Goal: Information Seeking & Learning: Learn about a topic

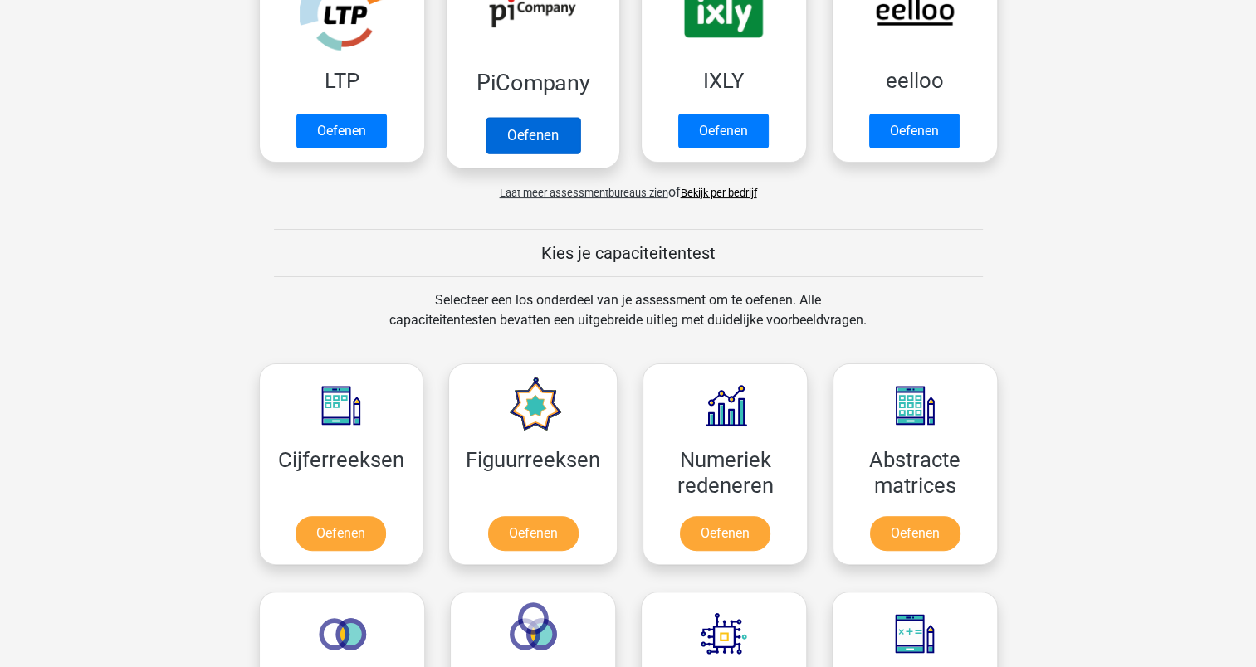
scroll to position [581, 0]
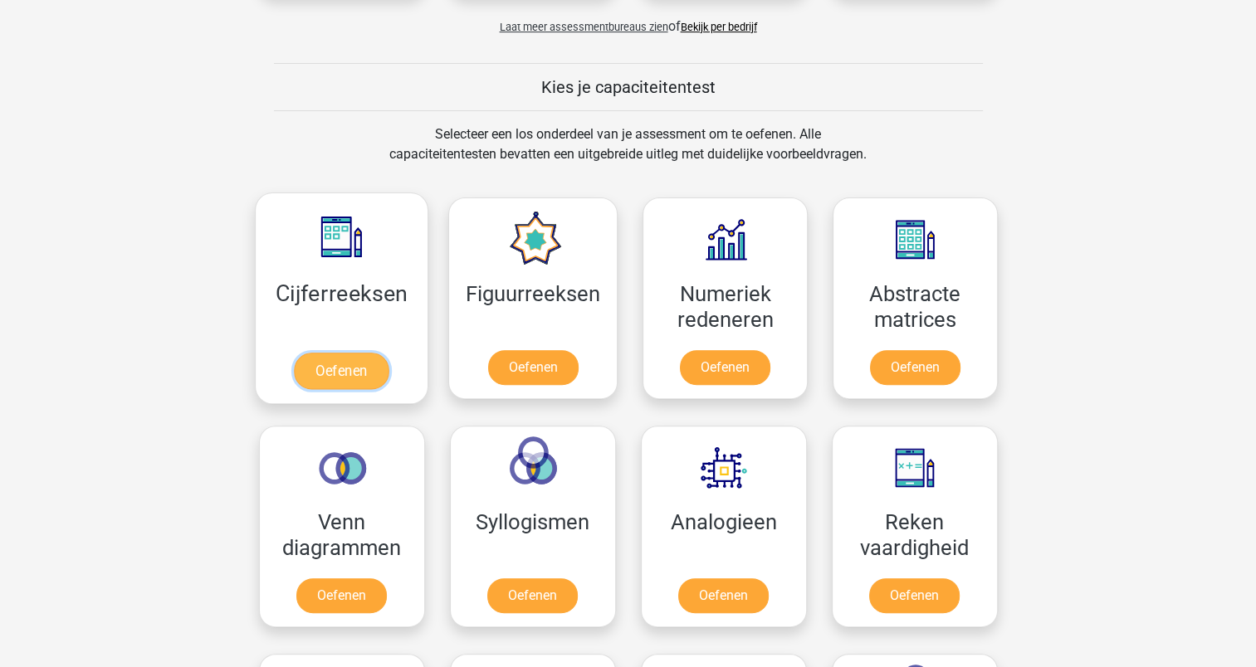
click at [345, 359] on link "Oefenen" at bounding box center [341, 371] width 95 height 37
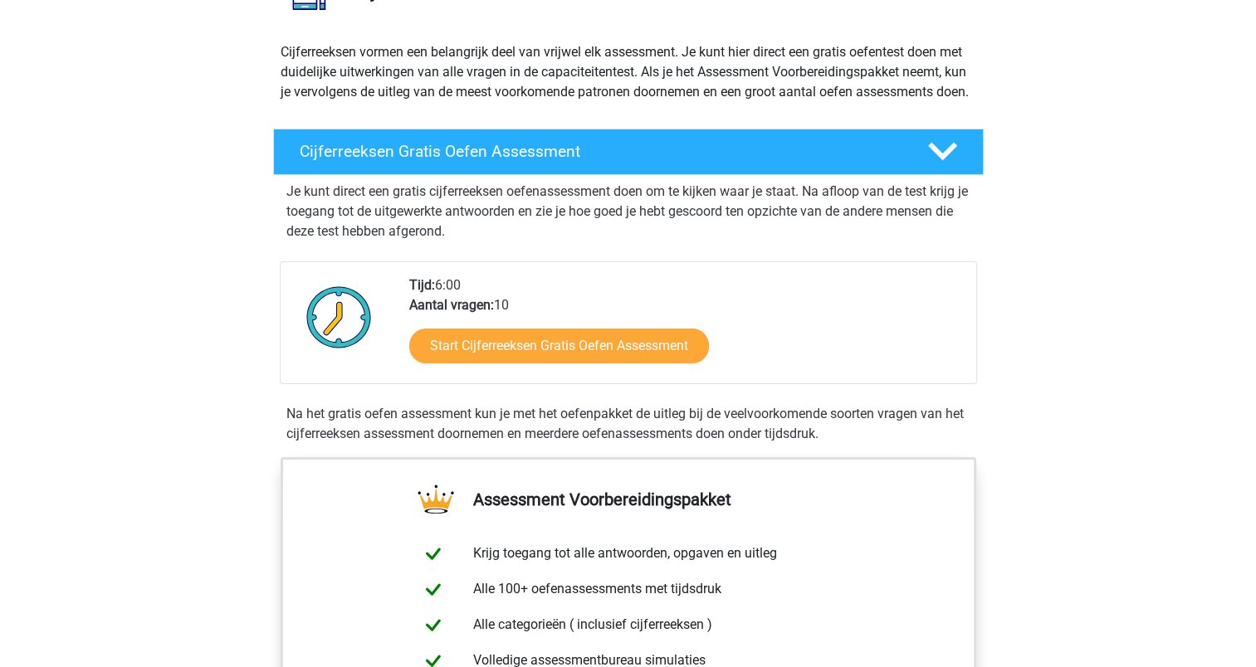
scroll to position [166, 0]
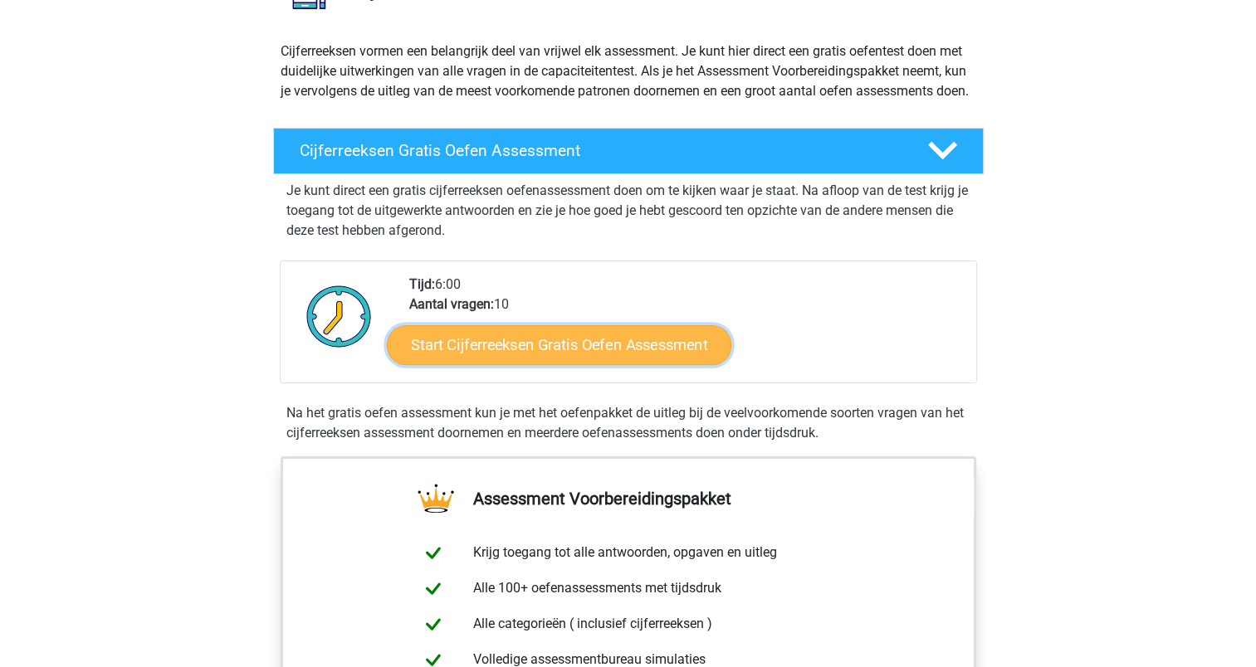
click at [491, 359] on link "Start Cijferreeksen Gratis Oefen Assessment" at bounding box center [559, 344] width 344 height 40
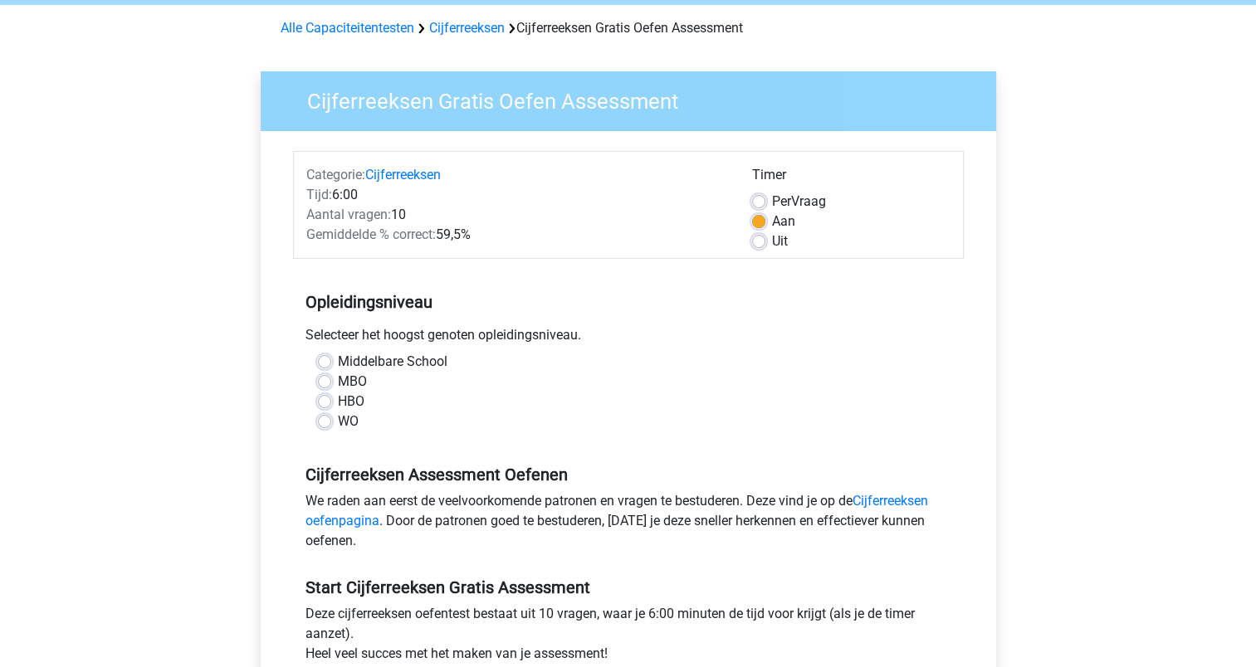
scroll to position [83, 0]
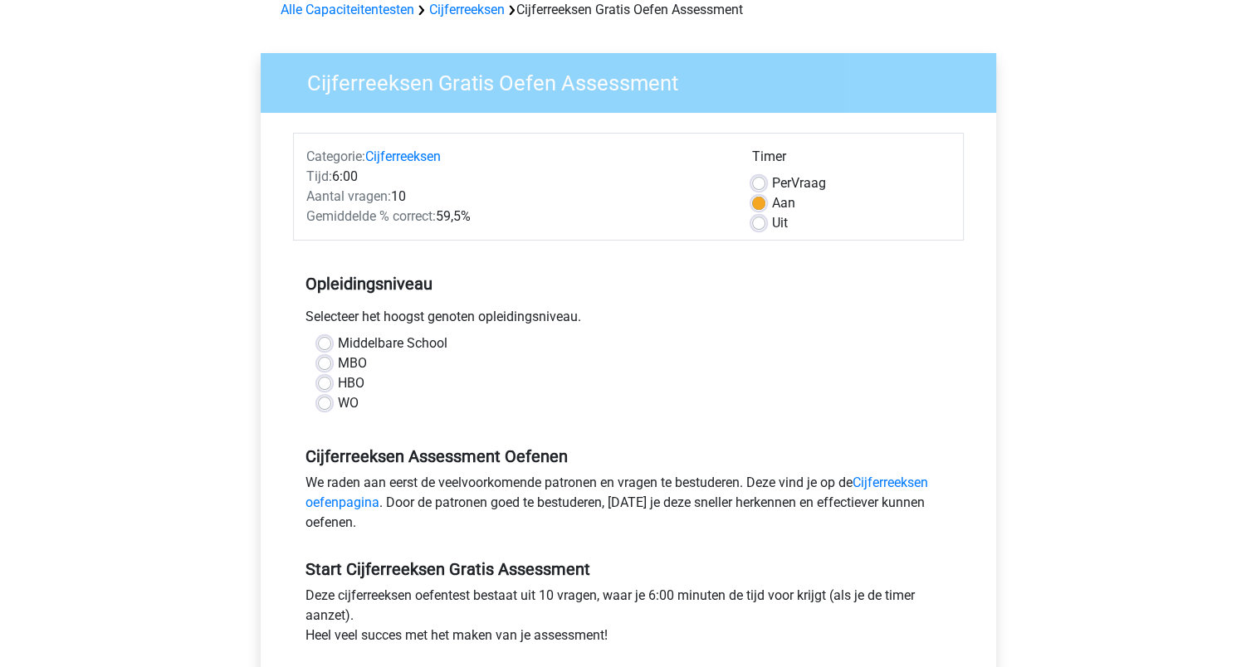
click at [357, 385] on label "HBO" at bounding box center [351, 383] width 27 height 20
click at [331, 385] on input "HBO" at bounding box center [324, 381] width 13 height 17
radio input "true"
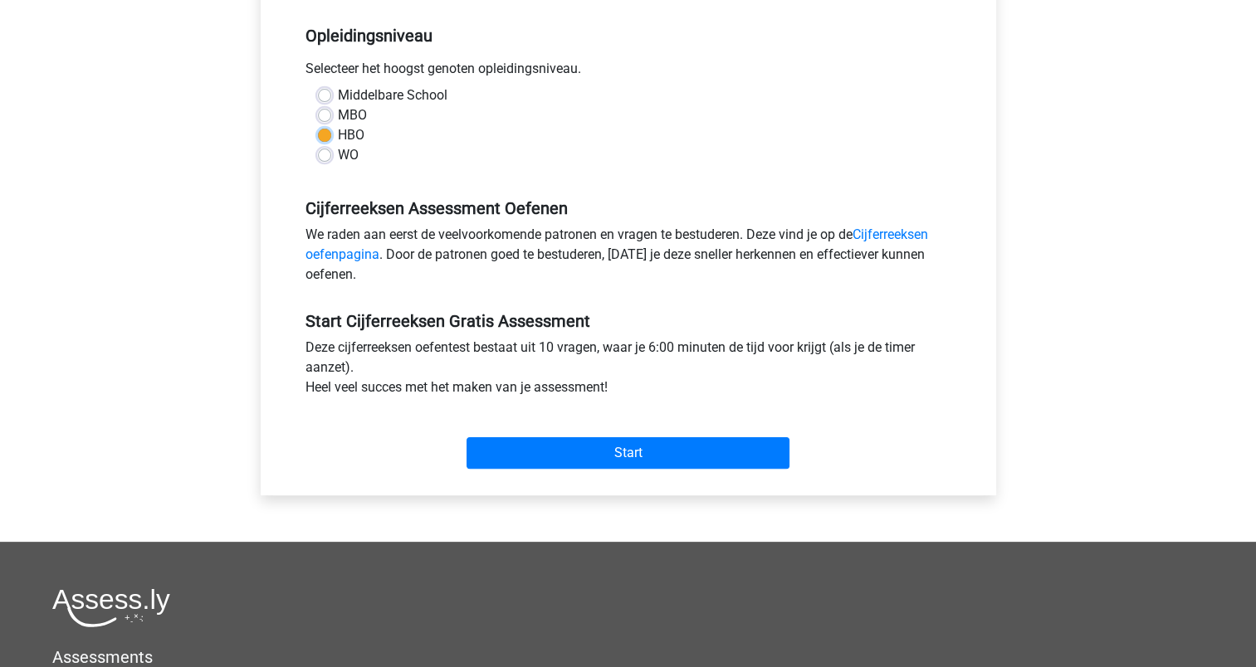
scroll to position [332, 0]
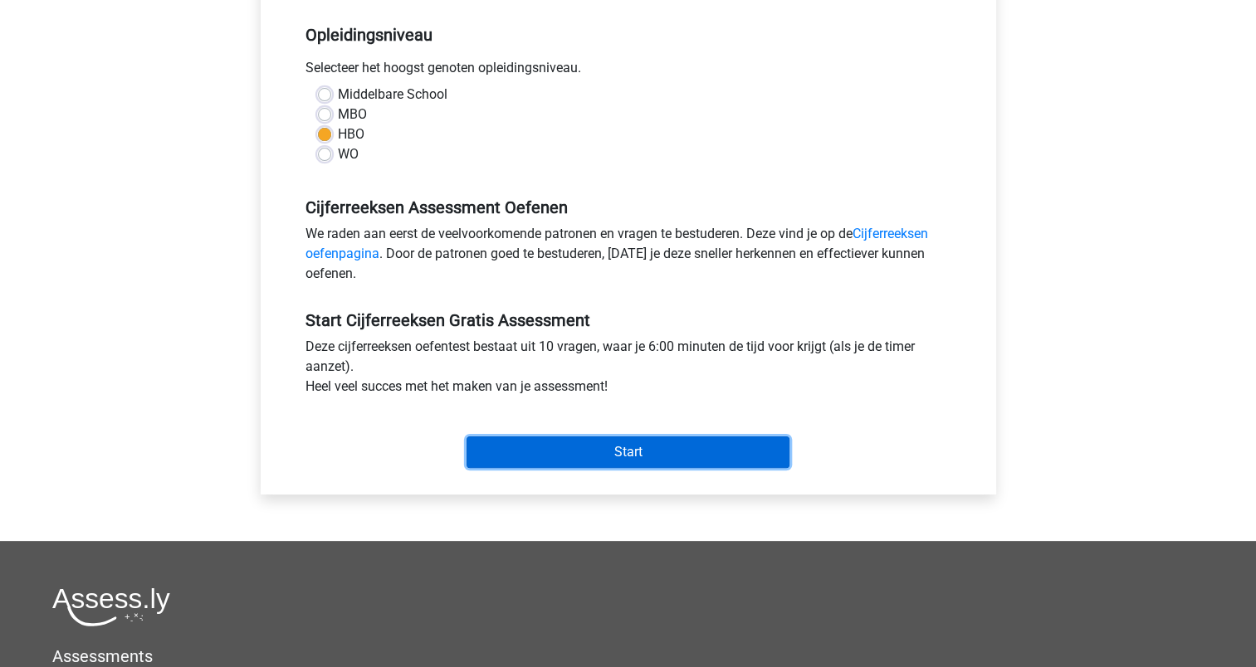
click at [595, 456] on input "Start" at bounding box center [627, 453] width 323 height 32
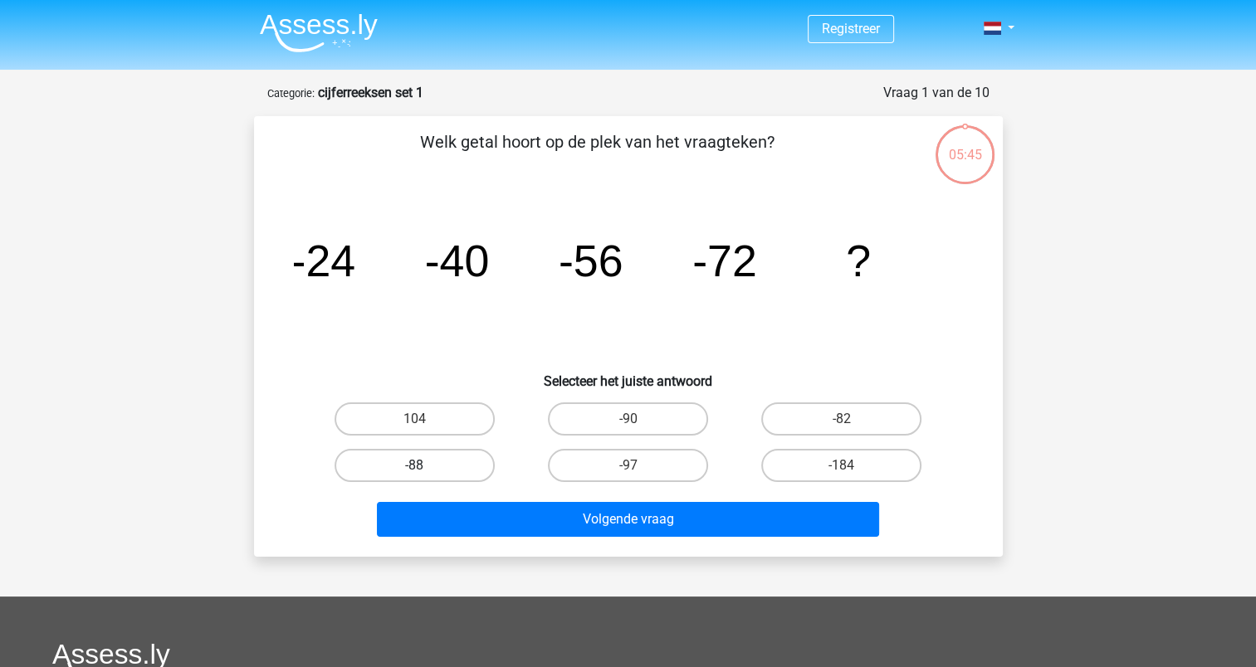
click at [407, 466] on label "-88" at bounding box center [414, 465] width 160 height 33
click at [414, 466] on input "-88" at bounding box center [419, 471] width 11 height 11
radio input "true"
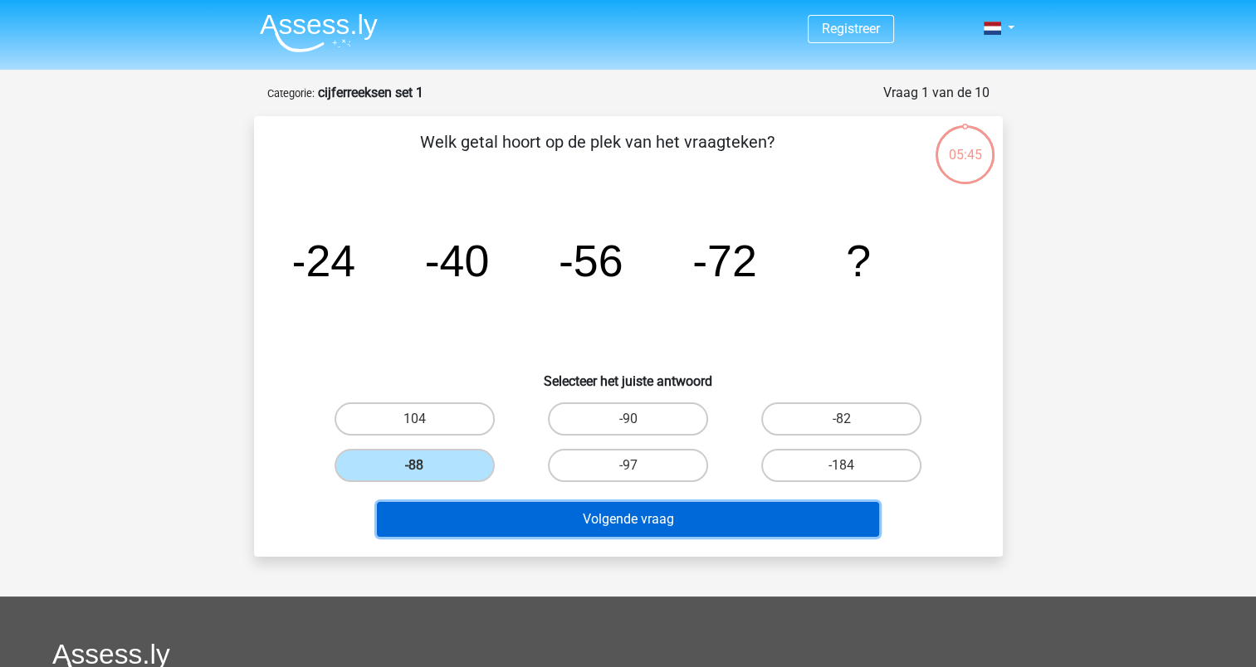
click at [566, 521] on button "Volgende vraag" at bounding box center [628, 519] width 502 height 35
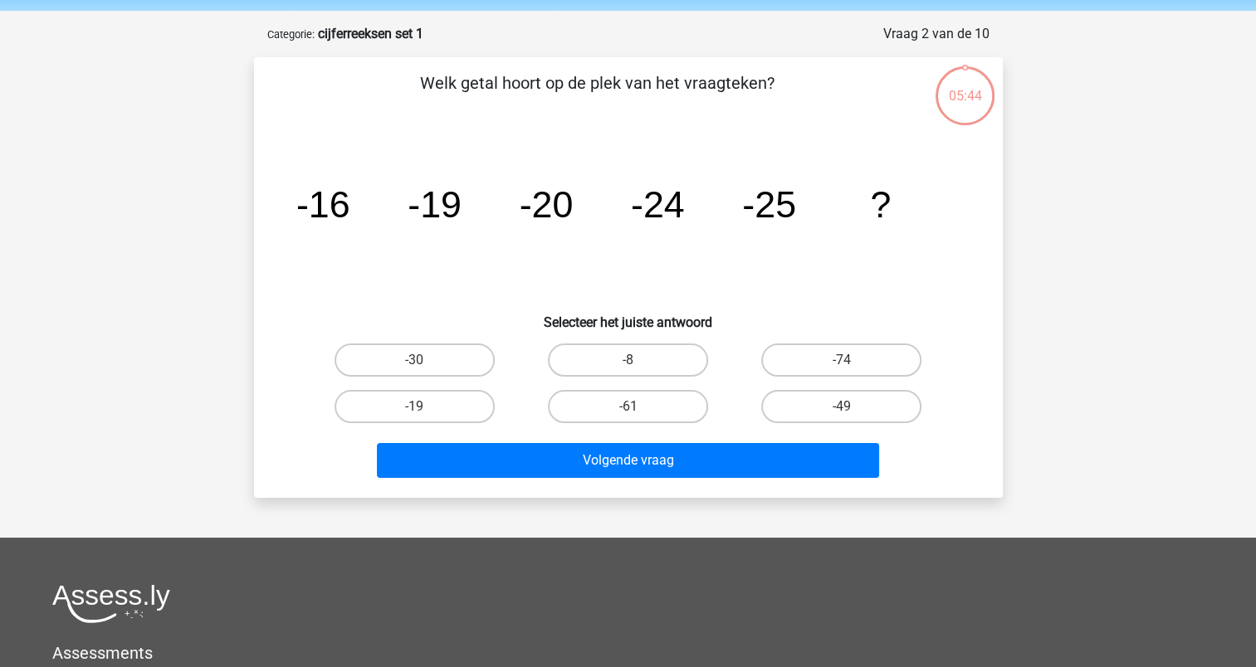
scroll to position [83, 0]
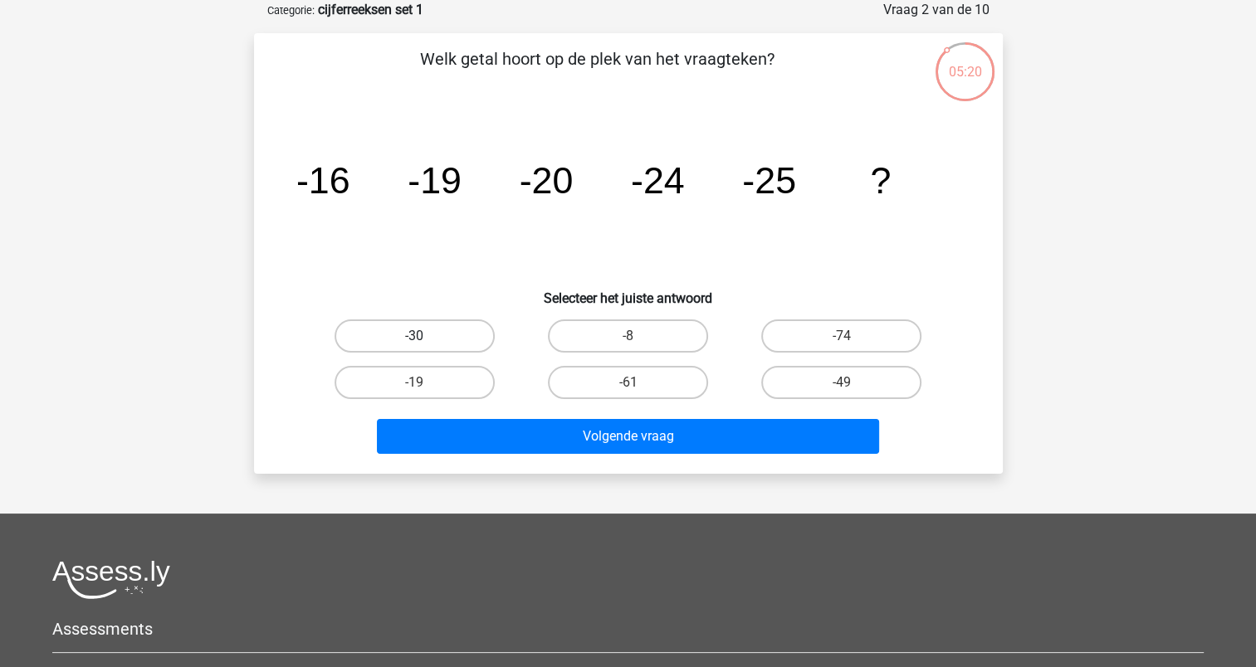
click at [442, 332] on label "-30" at bounding box center [414, 336] width 160 height 33
click at [425, 336] on input "-30" at bounding box center [419, 341] width 11 height 11
radio input "true"
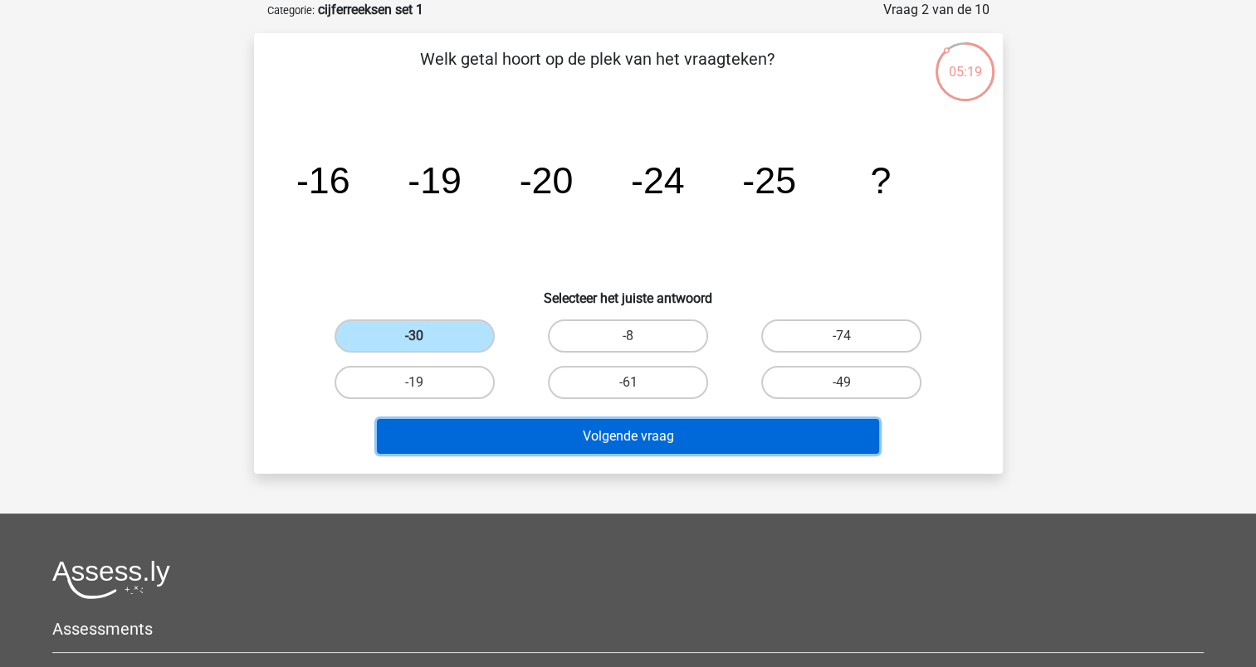
click at [540, 429] on button "Volgende vraag" at bounding box center [628, 436] width 502 height 35
